Goal: Transaction & Acquisition: Obtain resource

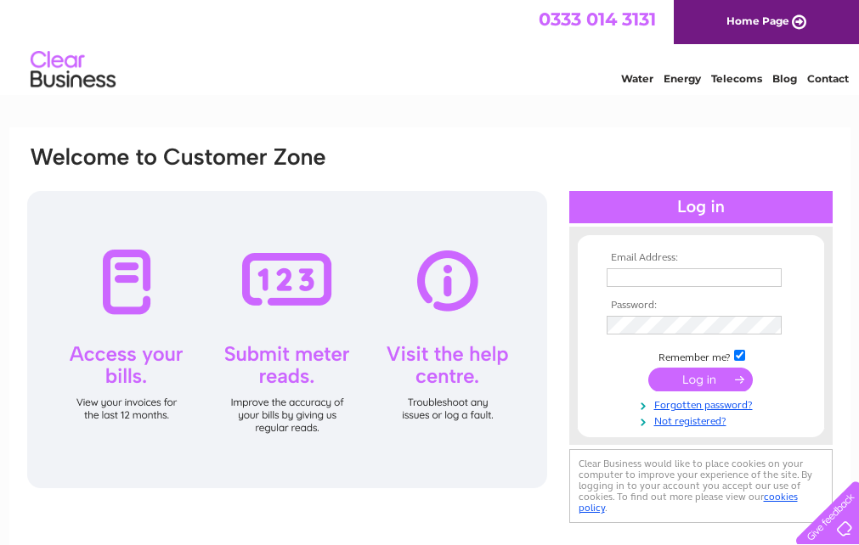
type input "[EMAIL_ADDRESS][DOMAIN_NAME]"
click at [696, 375] on input "submit" at bounding box center [700, 380] width 104 height 24
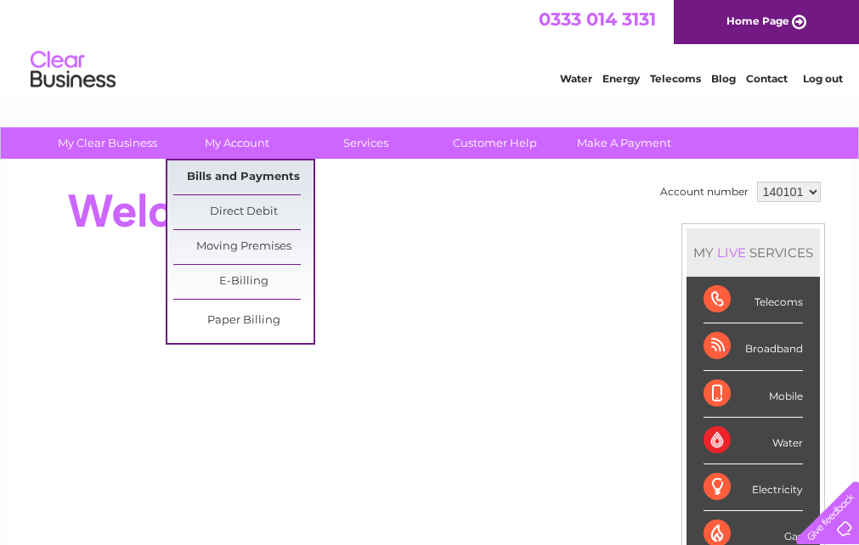
click at [257, 183] on link "Bills and Payments" at bounding box center [243, 178] width 140 height 34
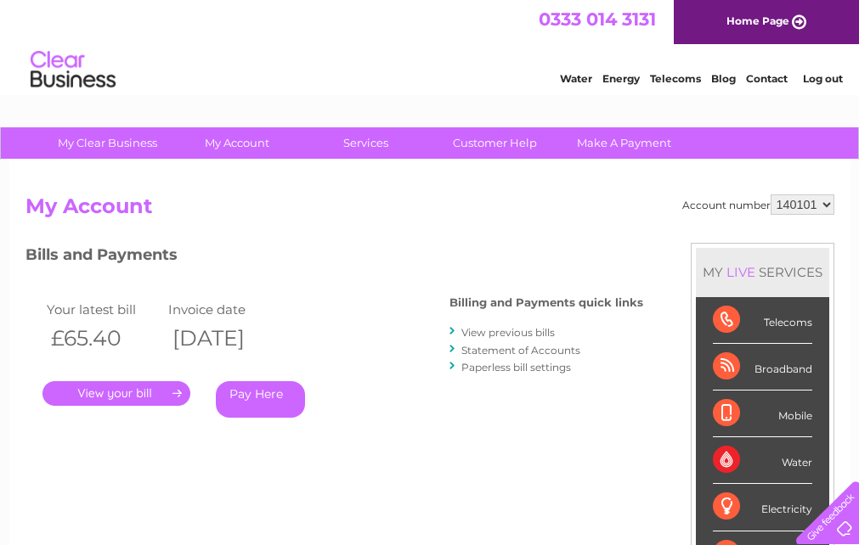
click at [121, 396] on link "." at bounding box center [116, 393] width 148 height 25
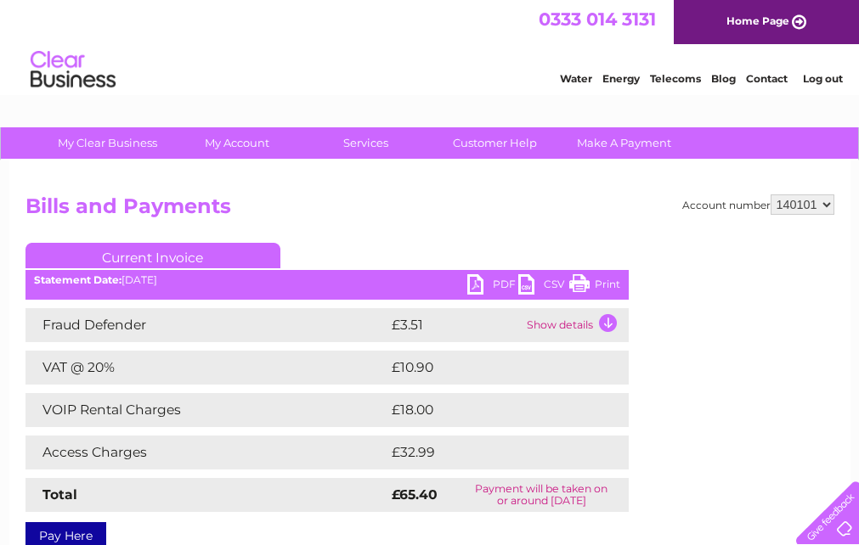
click at [487, 281] on link "PDF" at bounding box center [492, 286] width 51 height 25
